Goal: Use online tool/utility

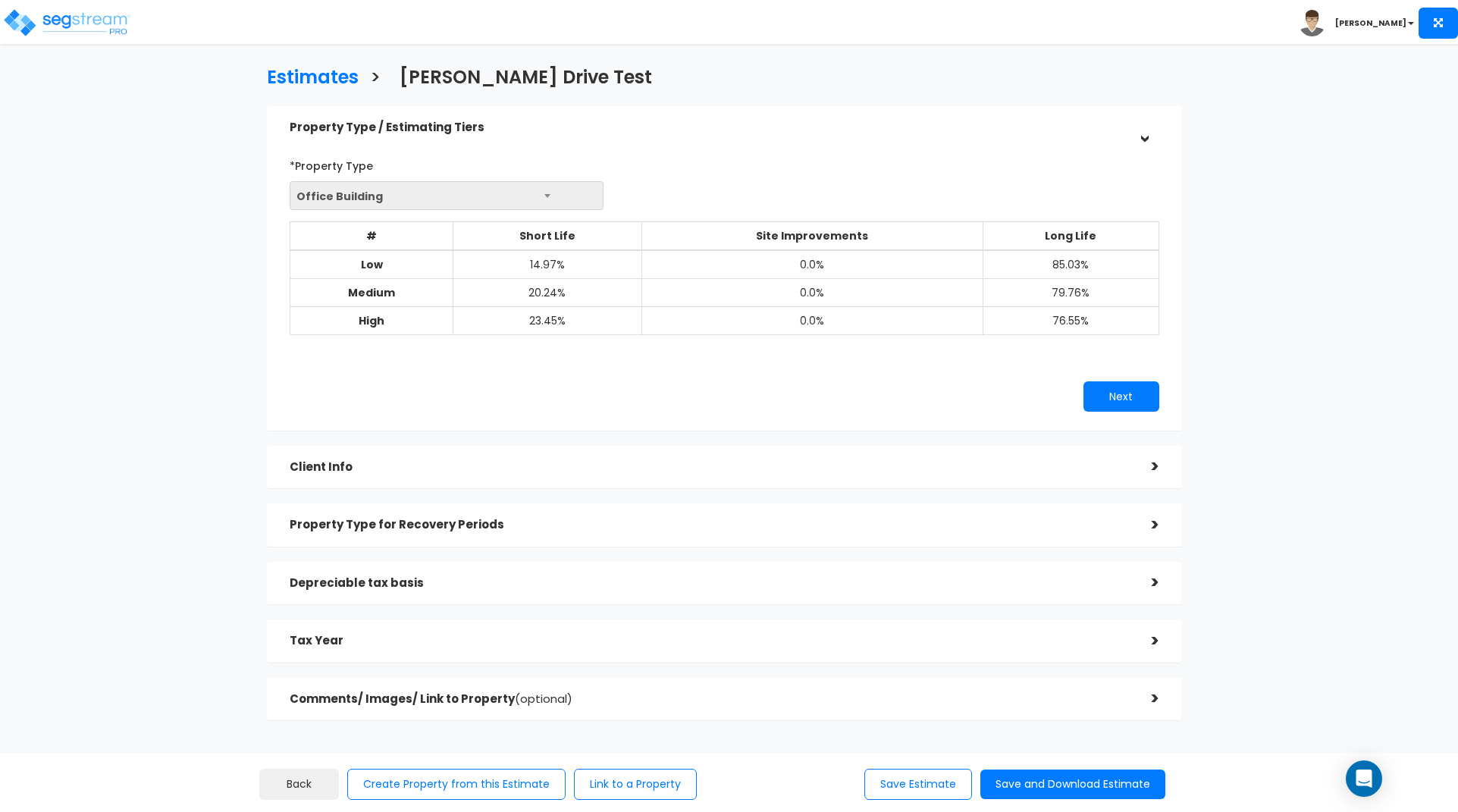
click at [629, 646] on h5 "Tax Year" at bounding box center [710, 640] width 839 height 13
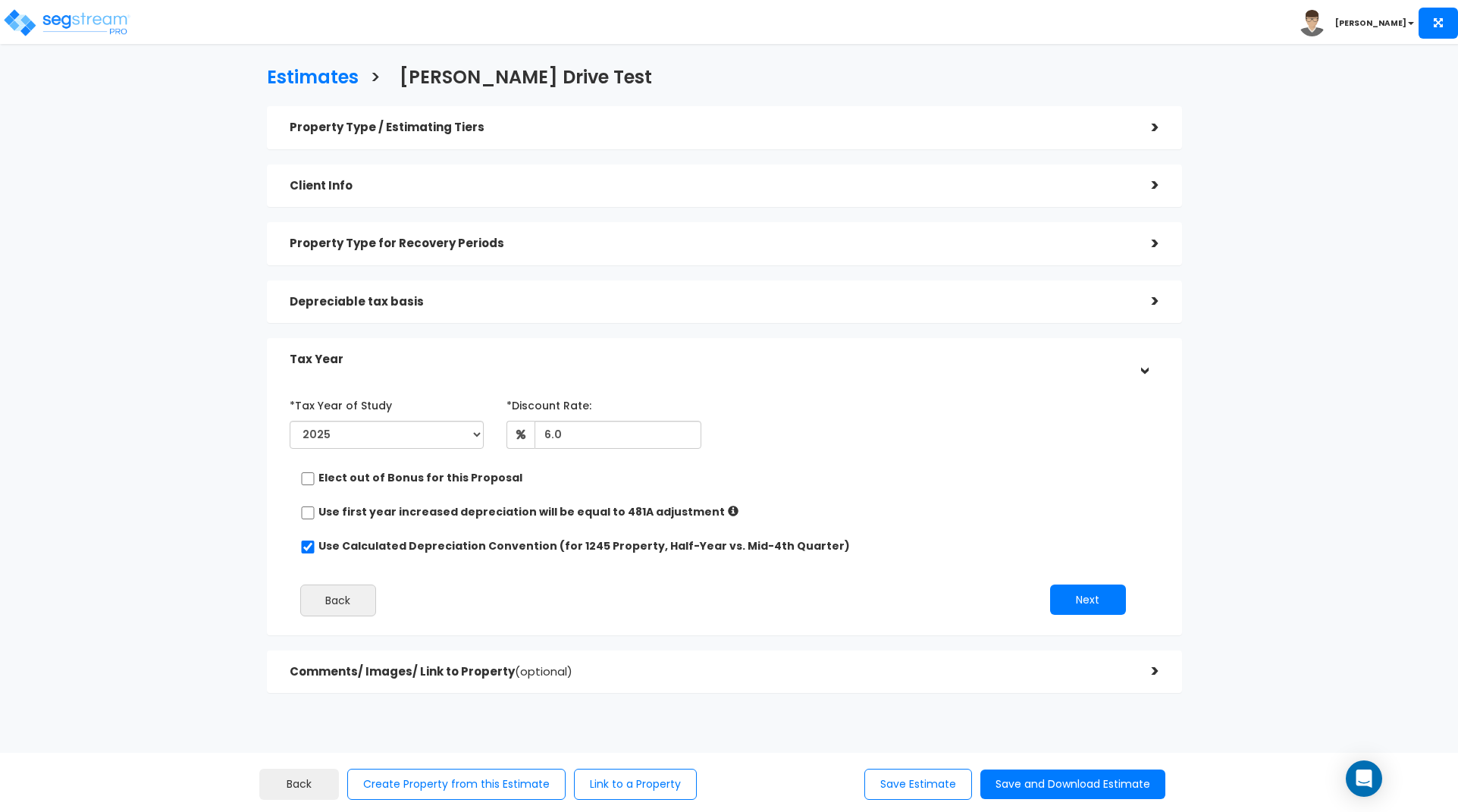
click at [1101, 233] on div "Property Type for Recovery Periods" at bounding box center [710, 244] width 839 height 28
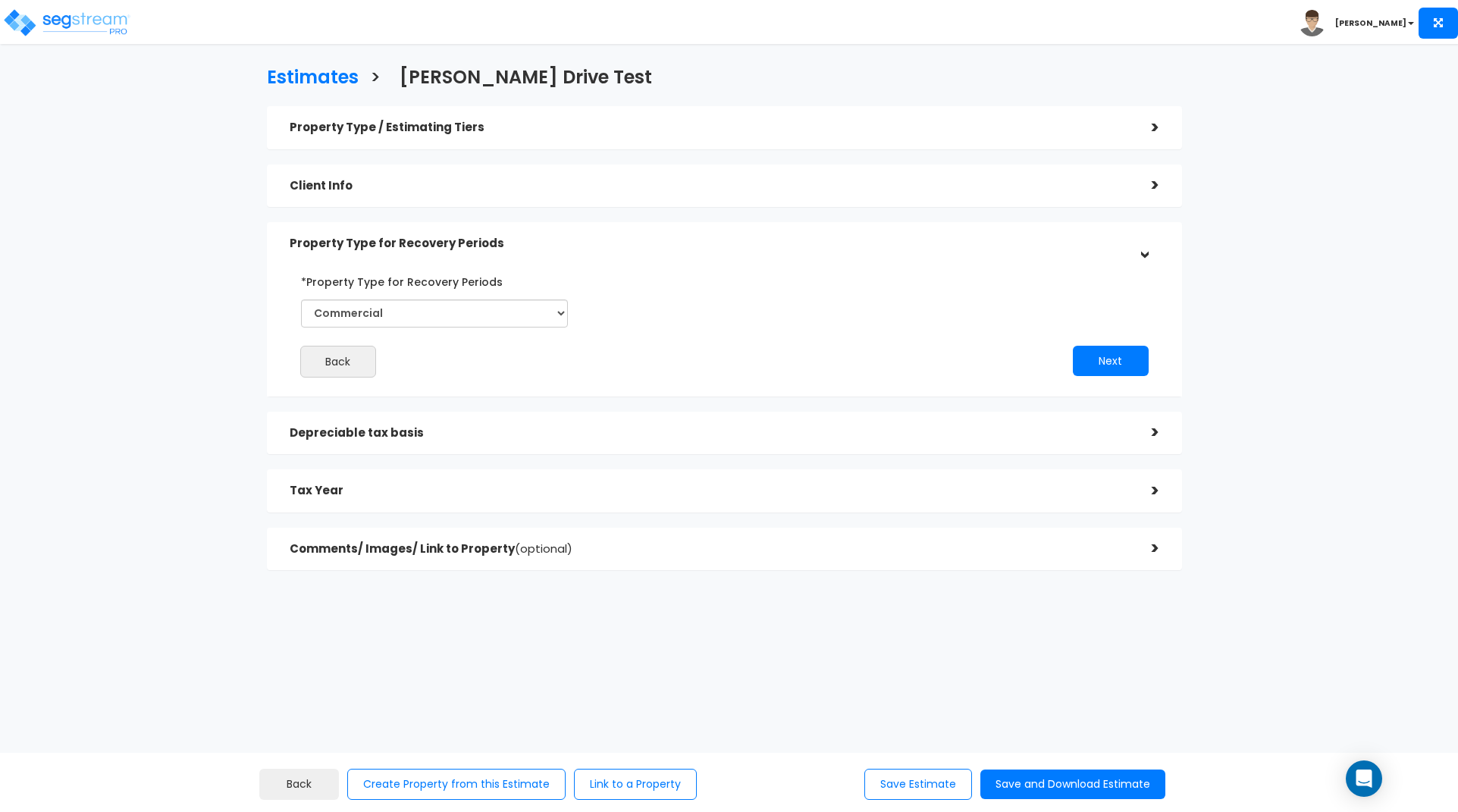
click at [973, 426] on h5 "Depreciable tax basis" at bounding box center [710, 433] width 839 height 13
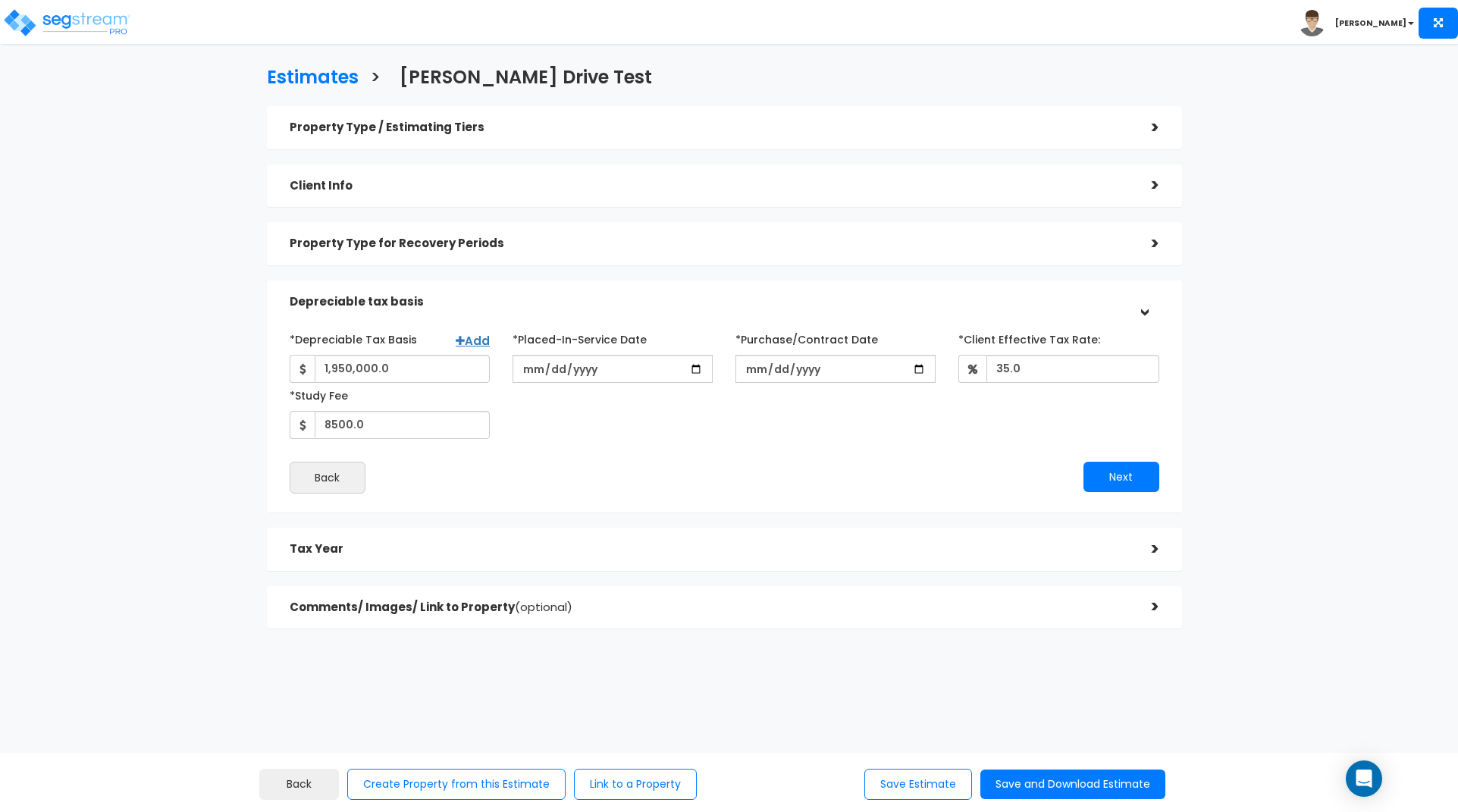
click at [592, 537] on div "Tax Year" at bounding box center [710, 549] width 839 height 28
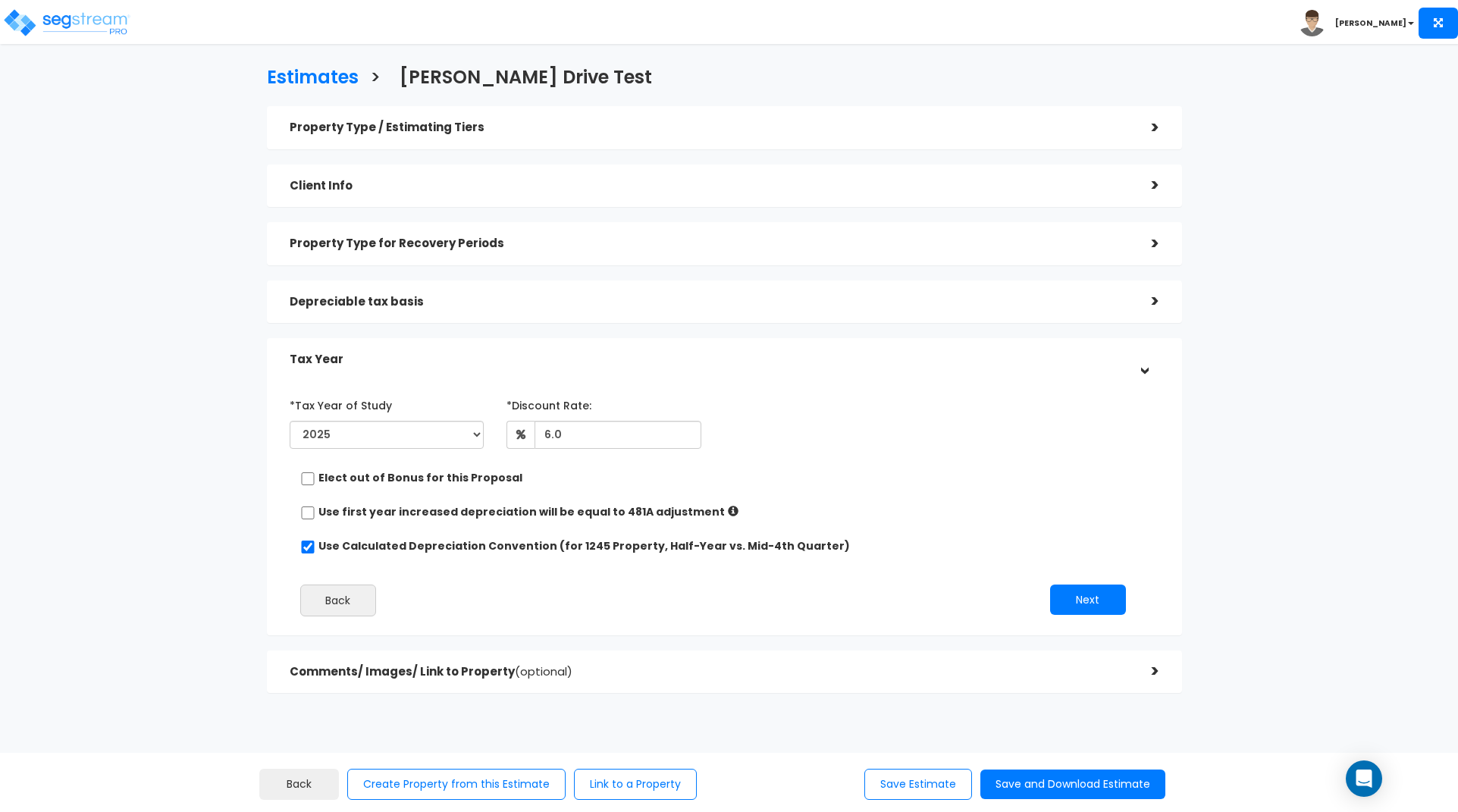
click at [732, 307] on h5 "Depreciable tax basis" at bounding box center [710, 302] width 839 height 13
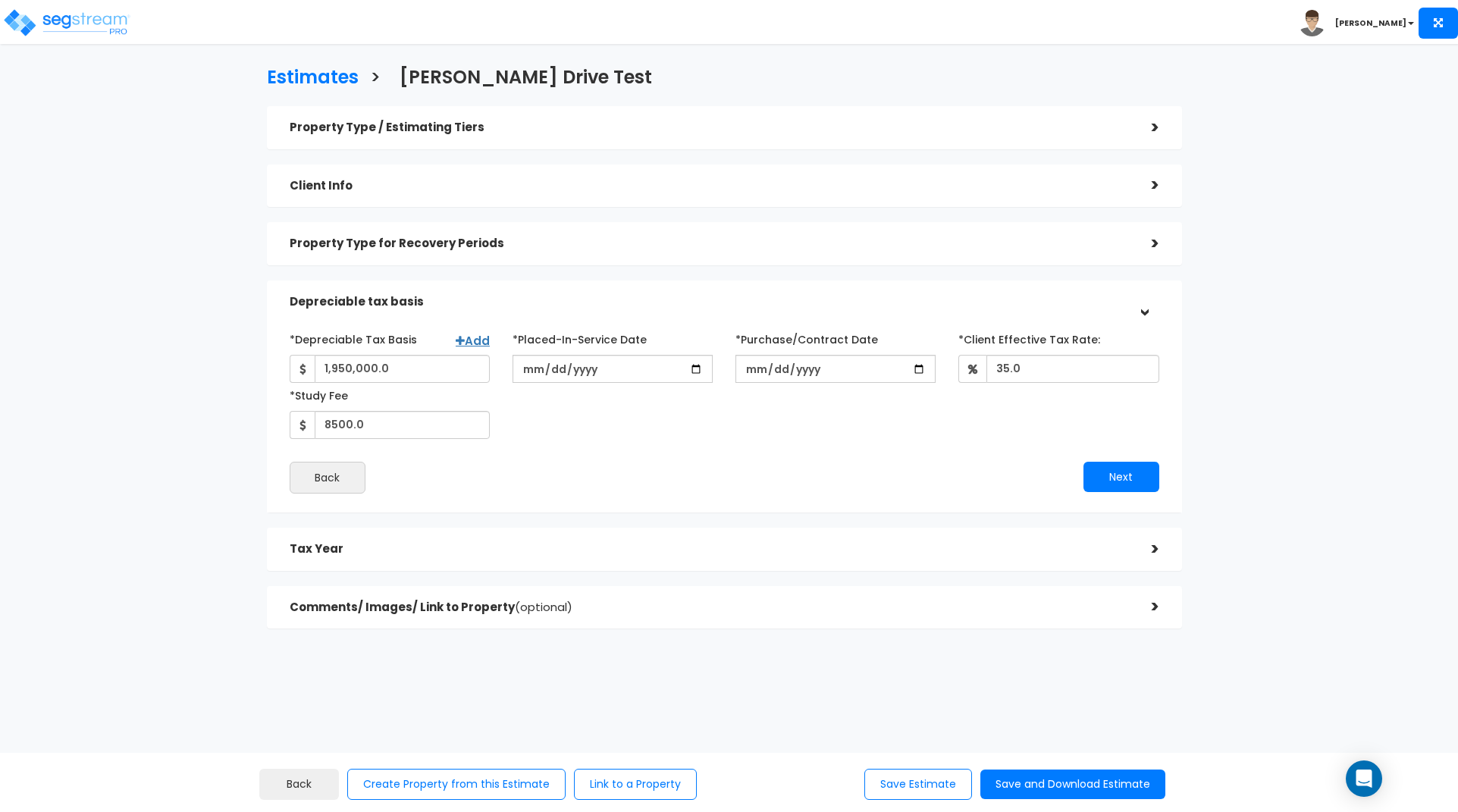
click at [777, 121] on div "Property Type / Estimating Tiers" at bounding box center [710, 127] width 839 height 28
